Goal: Transaction & Acquisition: Purchase product/service

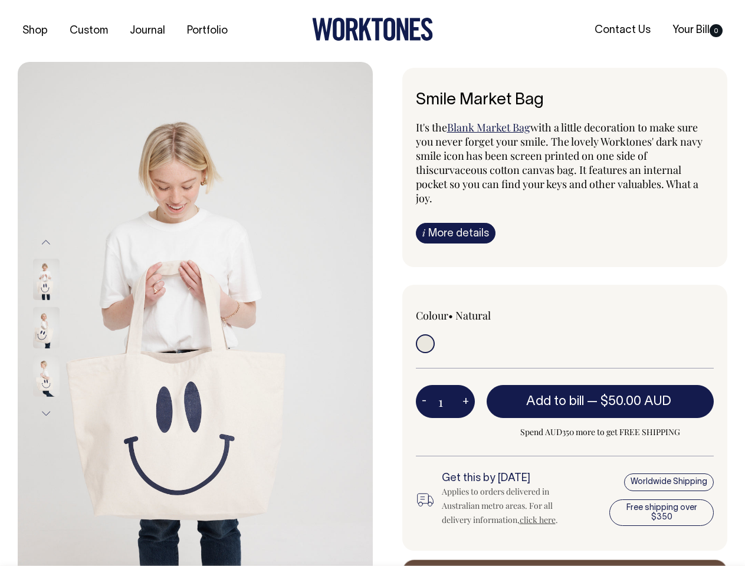
click at [195, 314] on img at bounding box center [195, 328] width 355 height 532
click at [62, 327] on div at bounding box center [61, 328] width 59 height 48
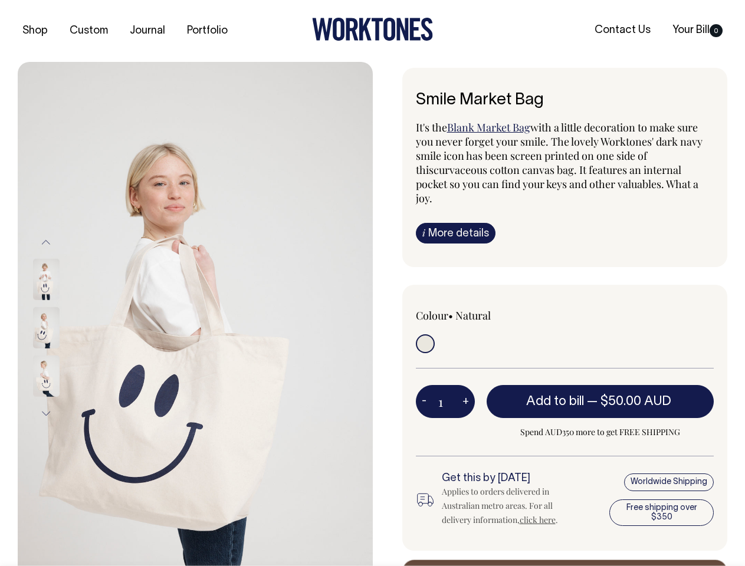
click at [46, 242] on button "Previous" at bounding box center [46, 242] width 18 height 27
click at [62, 352] on div at bounding box center [61, 376] width 59 height 48
click at [46, 413] on button "Next" at bounding box center [46, 413] width 18 height 27
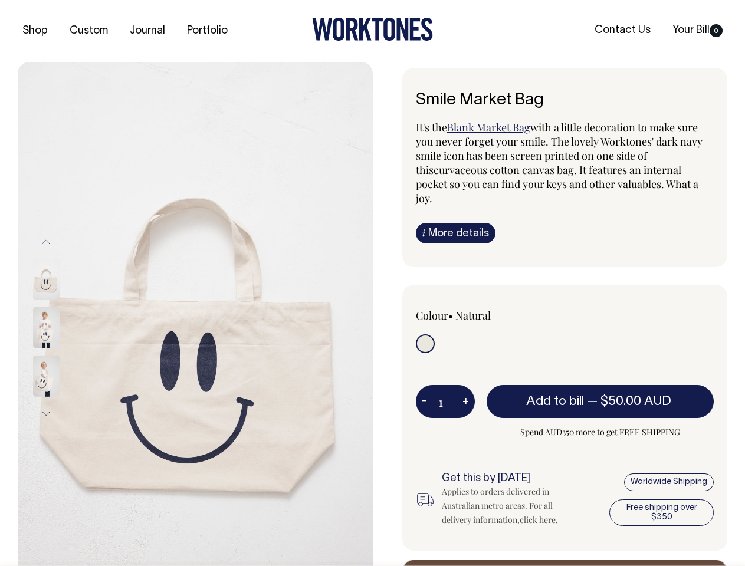
click at [424, 390] on button "-" at bounding box center [424, 402] width 17 height 24
click at [465, 390] on button "+" at bounding box center [465, 402] width 18 height 24
type input "2"
click at [600, 396] on span "— $50.00 AUD" at bounding box center [630, 402] width 87 height 12
